Goal: Information Seeking & Learning: Check status

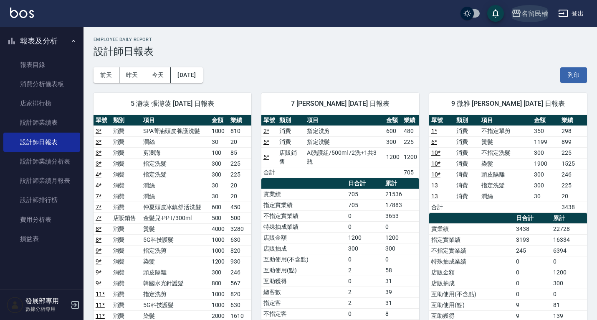
click at [533, 16] on div "名留民權" at bounding box center [535, 13] width 27 height 10
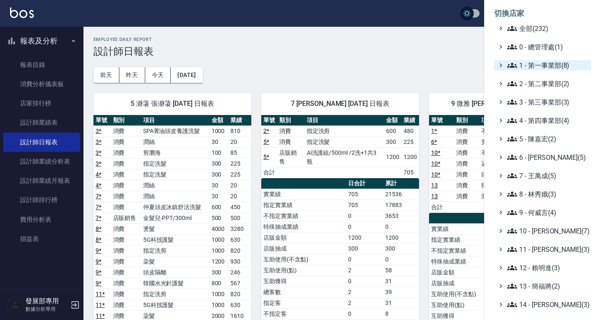
click at [539, 67] on span "1 - 第一事業部(8)" at bounding box center [548, 65] width 81 height 10
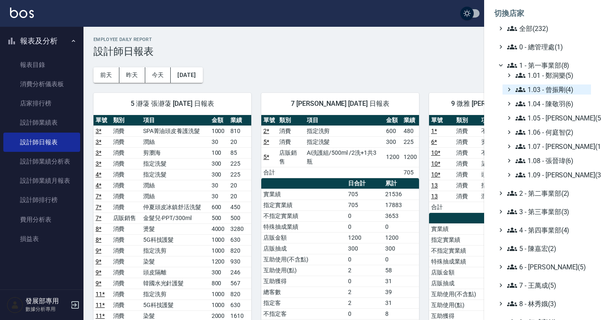
click at [549, 89] on span "1.03 - 曾振剛(4)" at bounding box center [552, 89] width 72 height 10
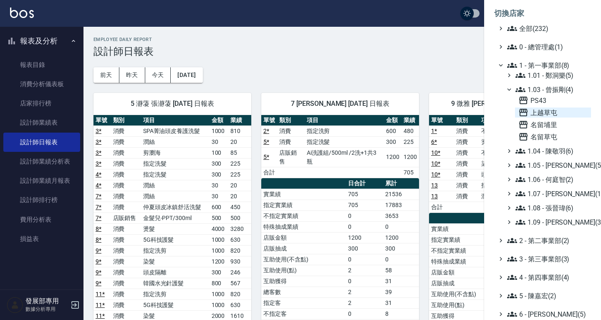
click at [548, 115] on span "上越草屯" at bounding box center [553, 112] width 69 height 10
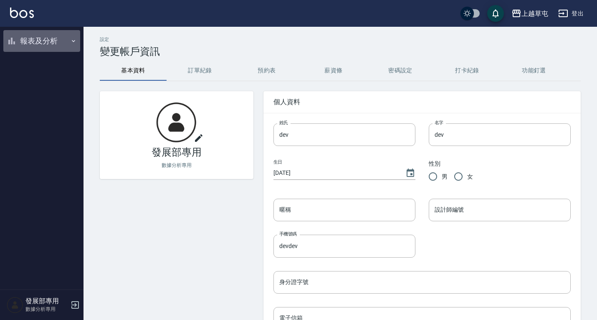
click at [46, 43] on button "報表及分析" at bounding box center [41, 41] width 77 height 22
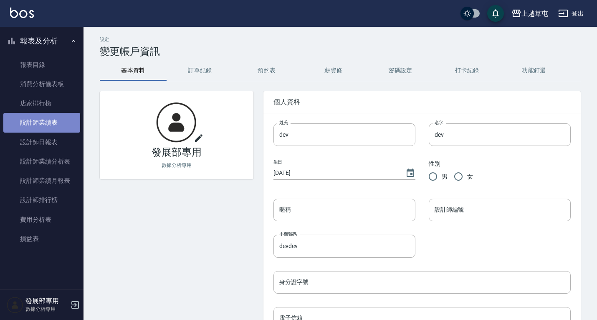
click at [48, 119] on link "設計師業績表" at bounding box center [41, 122] width 77 height 19
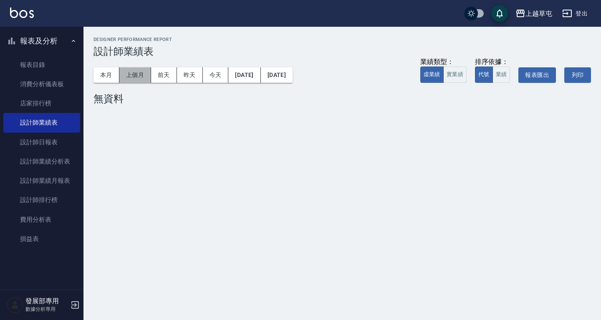
click at [128, 76] on button "上個月" at bounding box center [135, 74] width 32 height 15
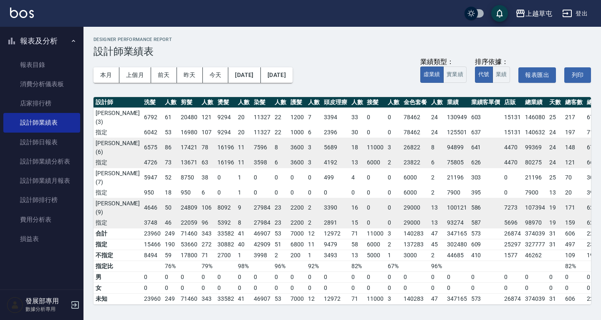
click at [474, 147] on td "641" at bounding box center [485, 147] width 33 height 20
click at [25, 144] on link "設計師日報表" at bounding box center [41, 141] width 77 height 19
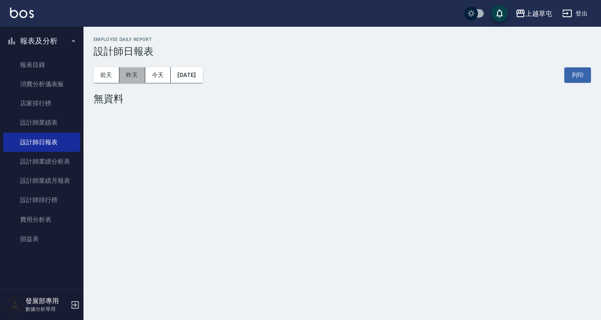
click at [126, 71] on button "昨天" at bounding box center [132, 74] width 26 height 15
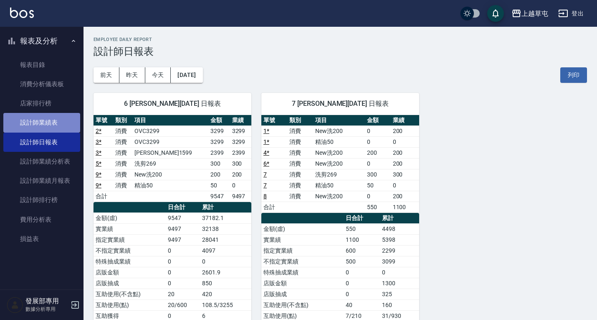
click at [32, 128] on link "設計師業績表" at bounding box center [41, 122] width 77 height 19
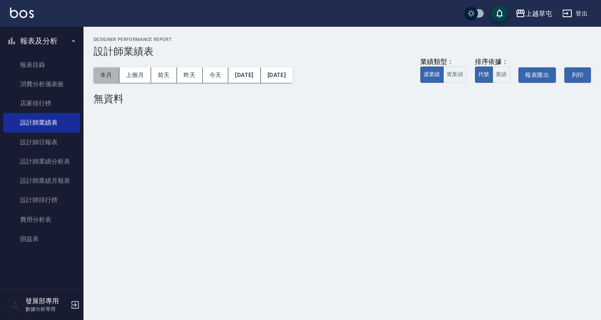
click at [112, 79] on button "本月" at bounding box center [107, 74] width 26 height 15
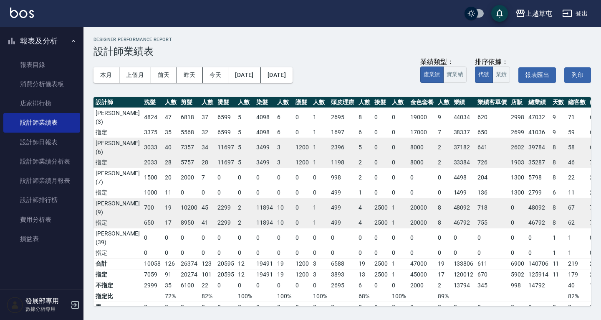
click at [329, 147] on td "2396" at bounding box center [343, 147] width 28 height 20
click at [533, 11] on div "上越草屯" at bounding box center [539, 13] width 27 height 10
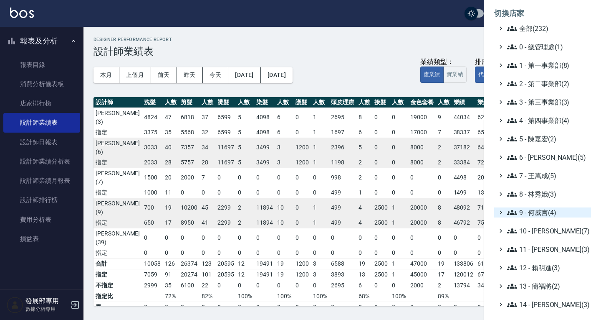
click at [537, 215] on span "9 - 何威言(4)" at bounding box center [548, 212] width 81 height 10
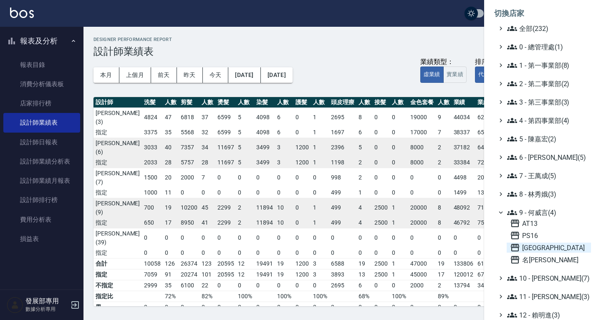
click at [538, 247] on span "上越新廟口" at bounding box center [549, 247] width 78 height 10
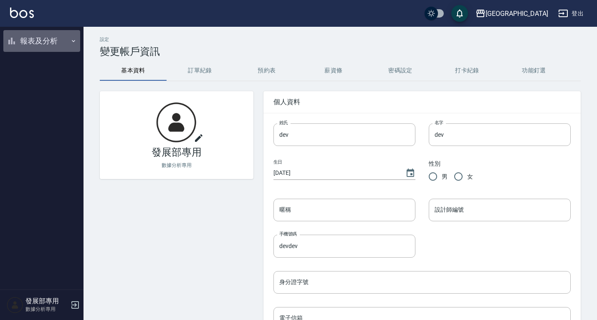
click at [57, 35] on button "報表及分析" at bounding box center [41, 41] width 77 height 22
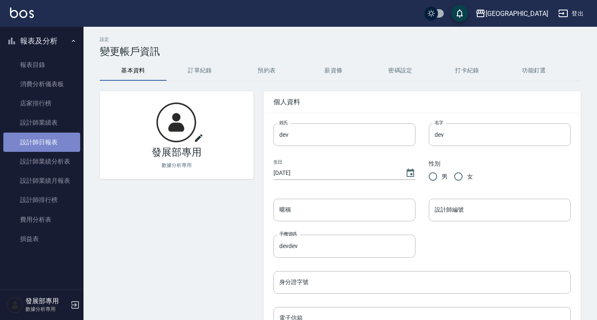
click at [32, 139] on link "設計師日報表" at bounding box center [41, 141] width 77 height 19
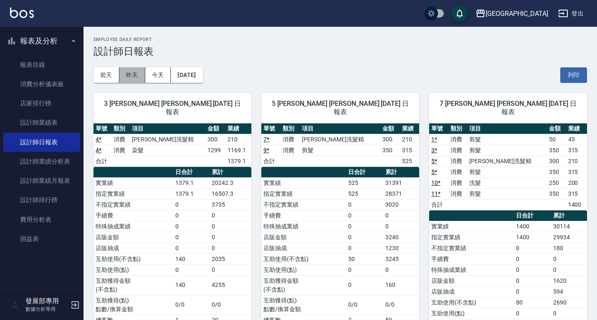
click at [132, 68] on button "昨天" at bounding box center [132, 74] width 26 height 15
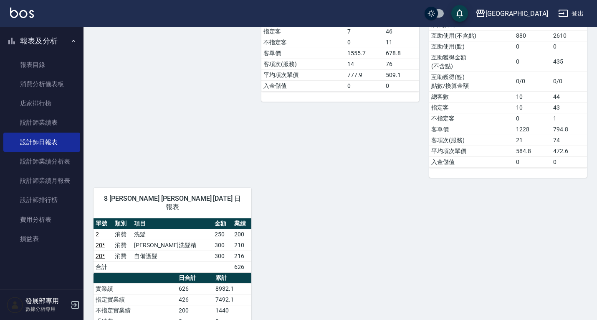
scroll to position [430, 0]
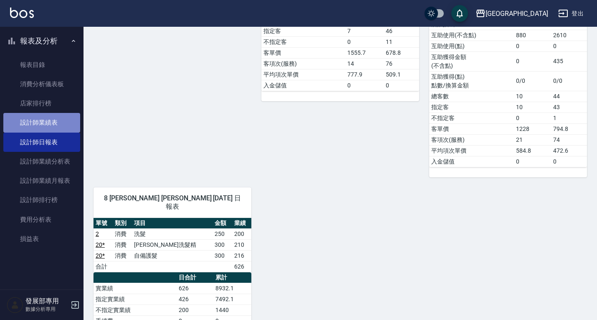
click at [48, 122] on link "設計師業績表" at bounding box center [41, 122] width 77 height 19
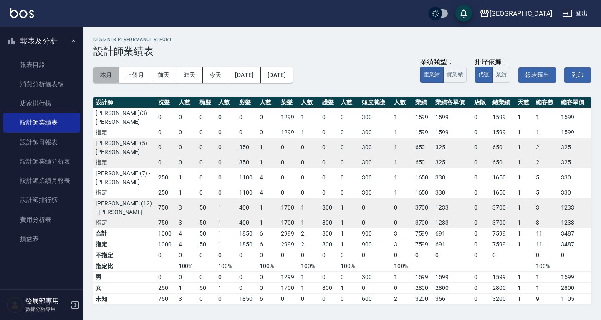
click at [108, 79] on button "本月" at bounding box center [107, 74] width 26 height 15
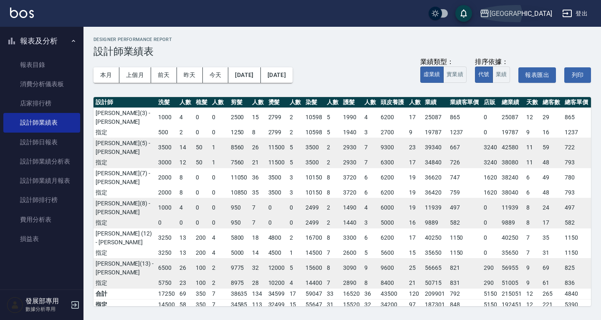
click at [533, 8] on div "上越新廟口" at bounding box center [521, 13] width 63 height 10
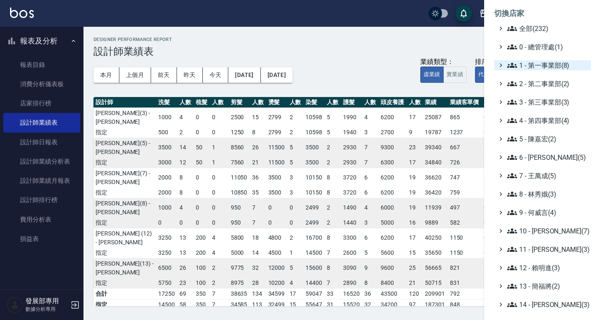
click at [548, 69] on span "1 - 第一事業部(8)" at bounding box center [548, 65] width 81 height 10
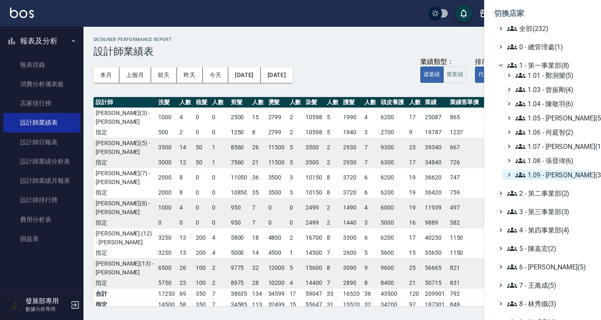
click at [554, 174] on span "1.09 - [PERSON_NAME](3)" at bounding box center [552, 175] width 72 height 10
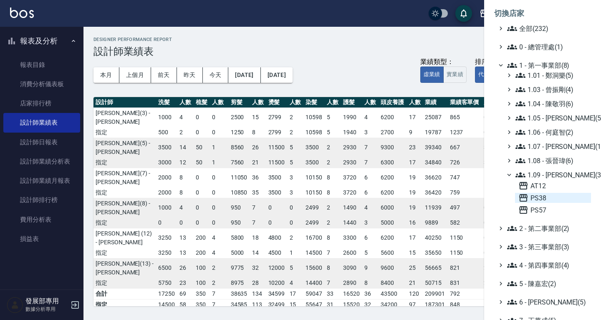
click at [542, 198] on span "PS38" at bounding box center [553, 198] width 69 height 10
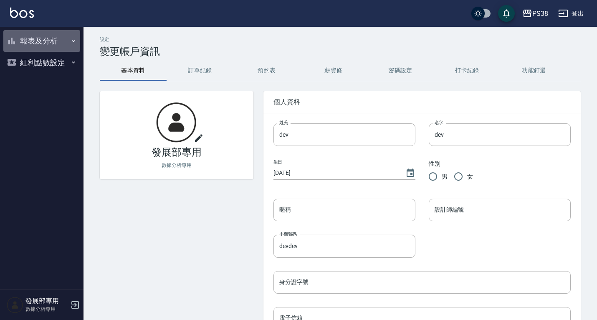
click at [48, 41] on button "報表及分析" at bounding box center [41, 41] width 77 height 22
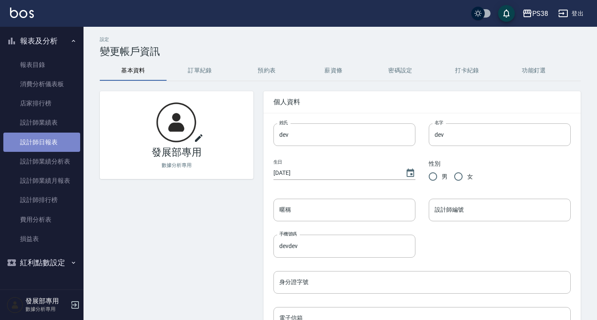
click at [48, 139] on link "設計師日報表" at bounding box center [41, 141] width 77 height 19
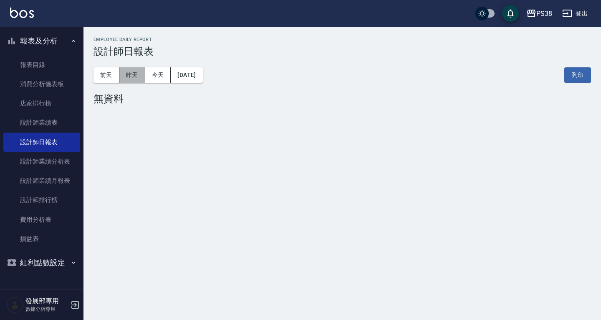
click at [138, 68] on button "昨天" at bounding box center [132, 74] width 26 height 15
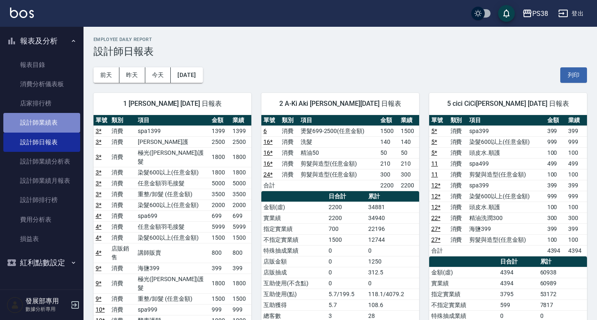
click at [36, 124] on link "設計師業績表" at bounding box center [41, 122] width 77 height 19
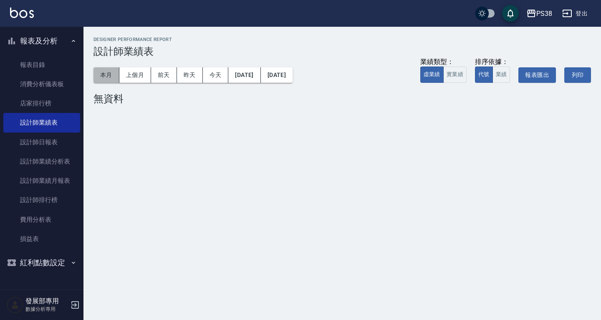
click at [103, 73] on button "本月" at bounding box center [107, 74] width 26 height 15
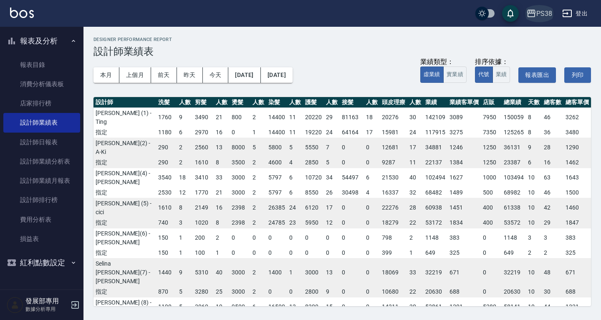
click at [537, 7] on button "PS38" at bounding box center [539, 13] width 33 height 17
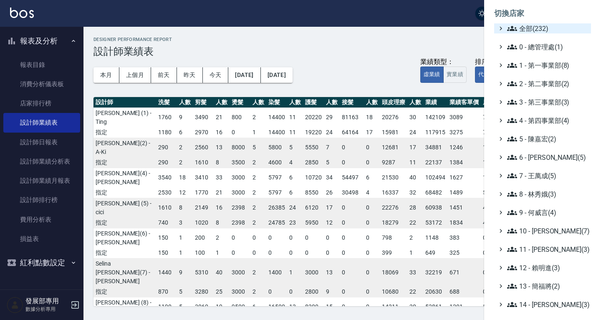
click at [539, 25] on span "全部(232)" at bounding box center [548, 28] width 81 height 10
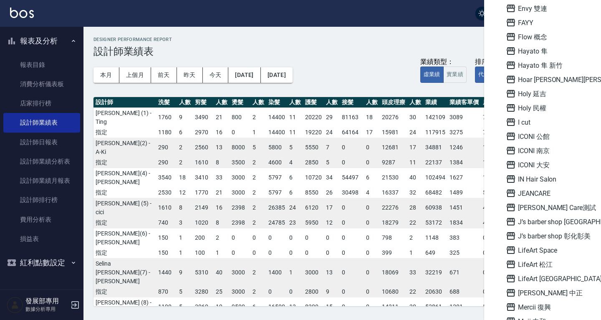
scroll to position [726, 0]
click at [540, 162] on span "ICONI 大安" at bounding box center [547, 164] width 82 height 10
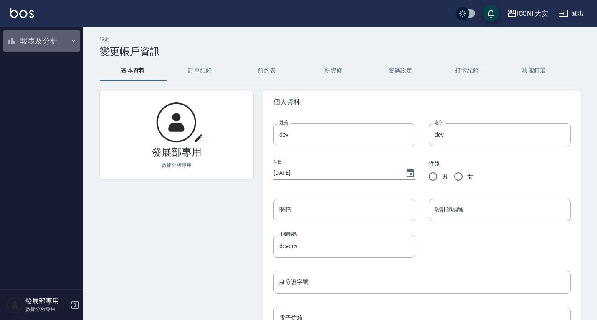
click at [57, 42] on button "報表及分析" at bounding box center [41, 41] width 77 height 22
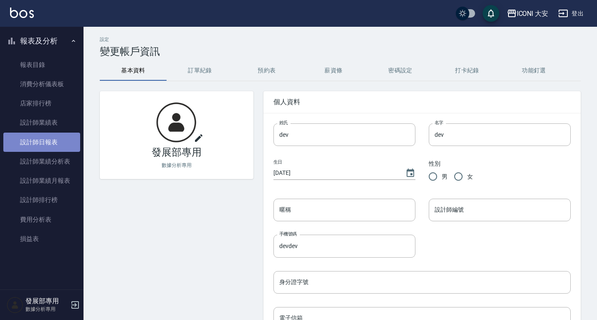
click at [54, 139] on link "設計師日報表" at bounding box center [41, 141] width 77 height 19
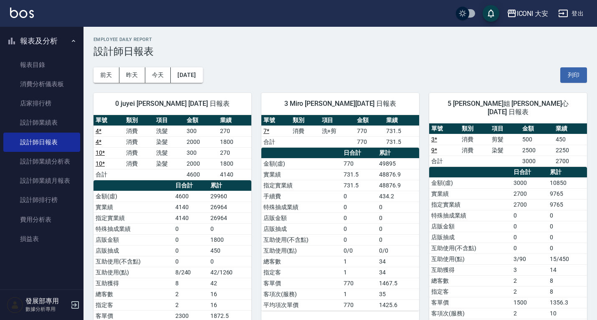
click at [135, 66] on div "[DATE] [DATE] [DATE] [DATE] 列印" at bounding box center [341, 75] width 494 height 36
click at [132, 73] on button "昨天" at bounding box center [132, 74] width 26 height 15
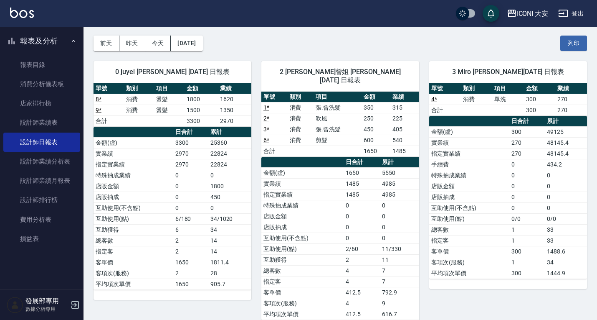
click at [346, 200] on td "0" at bounding box center [362, 205] width 36 height 11
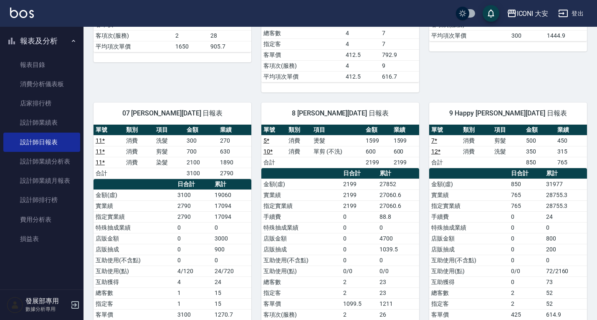
scroll to position [271, 0]
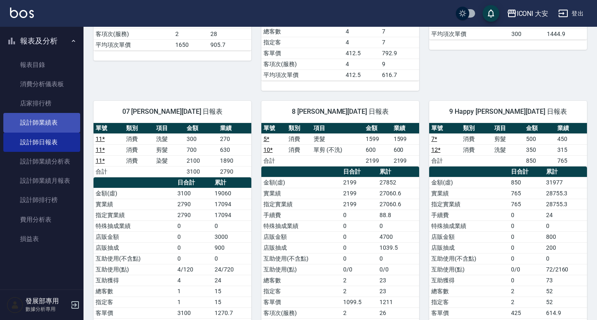
click at [48, 121] on link "設計師業績表" at bounding box center [41, 122] width 77 height 19
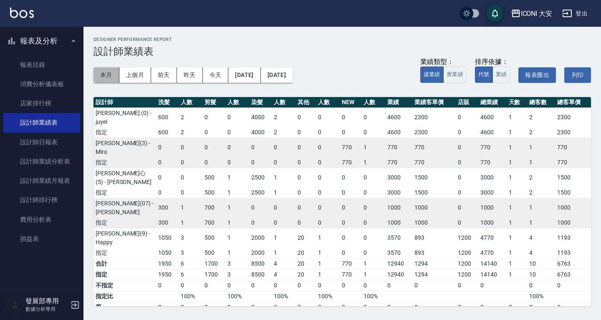
click at [106, 75] on button "本月" at bounding box center [107, 74] width 26 height 15
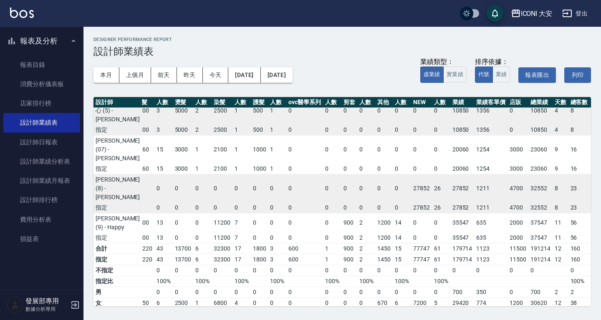
scroll to position [0, 48]
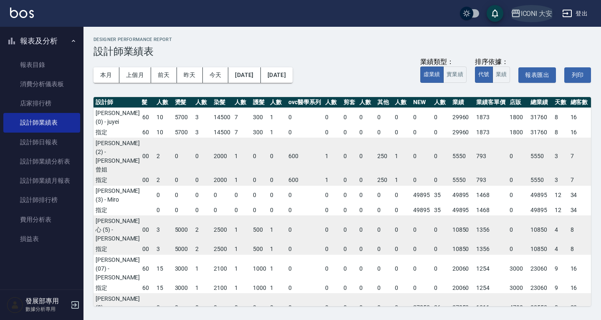
click at [533, 17] on div "ICONI 大安" at bounding box center [537, 13] width 32 height 10
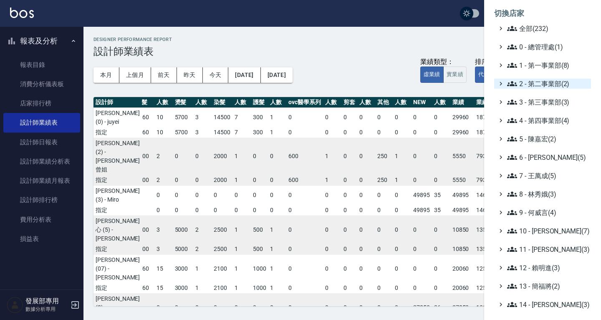
click at [541, 86] on span "2 - 第二事業部(2)" at bounding box center [548, 84] width 81 height 10
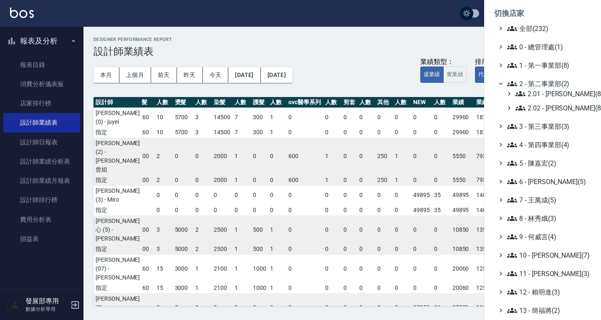
click at [355, 70] on div at bounding box center [300, 160] width 601 height 320
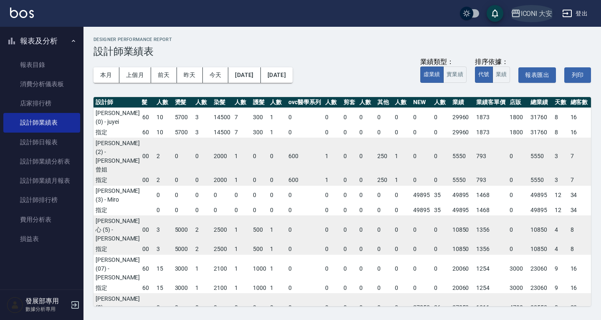
click at [518, 9] on icon "button" at bounding box center [516, 13] width 10 height 10
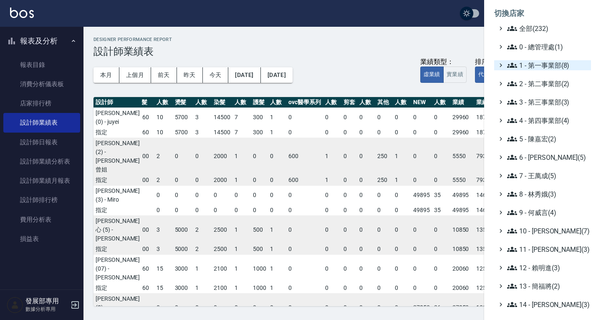
click at [552, 67] on span "1 - 第一事業部(8)" at bounding box center [548, 65] width 81 height 10
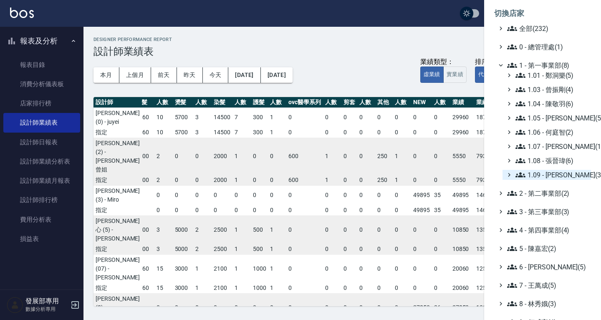
click at [548, 172] on span "1.09 - [PERSON_NAME](3)" at bounding box center [552, 175] width 72 height 10
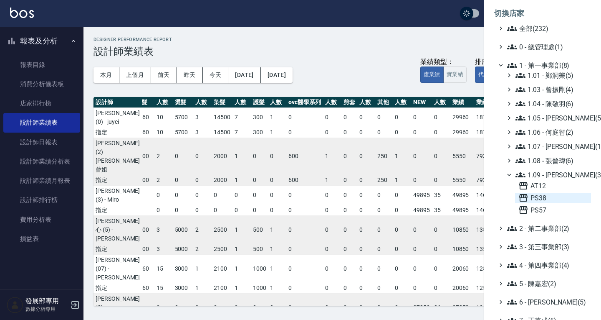
click at [544, 195] on span "PS38" at bounding box center [553, 198] width 69 height 10
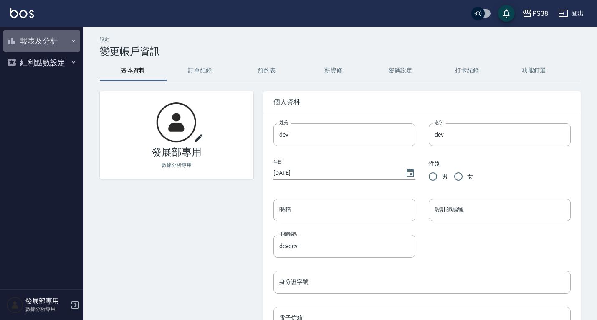
click at [46, 41] on button "報表及分析" at bounding box center [41, 41] width 77 height 22
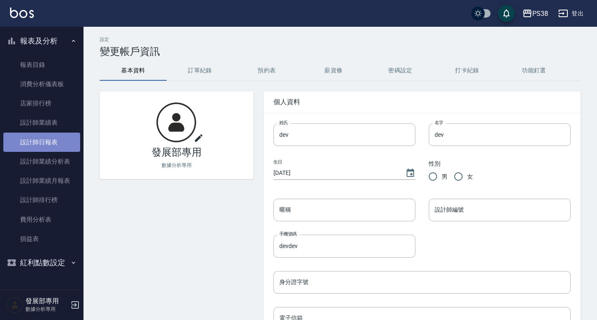
click at [49, 138] on link "設計師日報表" at bounding box center [41, 141] width 77 height 19
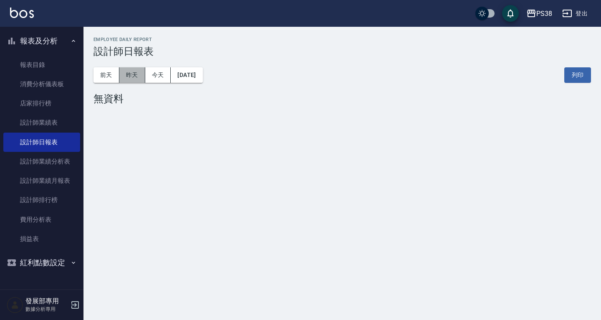
click at [135, 71] on button "昨天" at bounding box center [132, 74] width 26 height 15
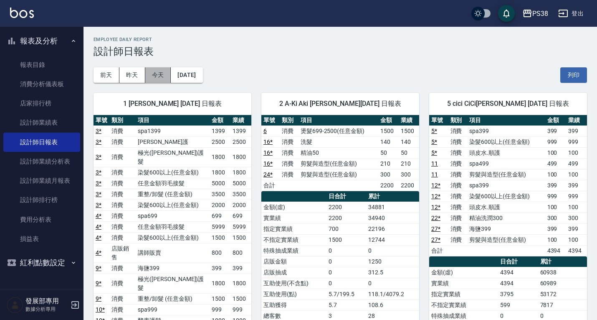
click at [161, 78] on button "今天" at bounding box center [158, 74] width 26 height 15
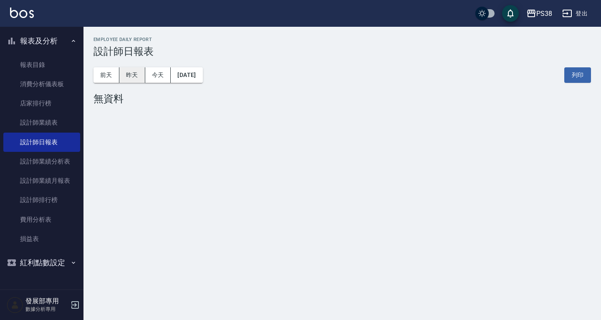
click at [135, 76] on button "昨天" at bounding box center [132, 74] width 26 height 15
